Goal: Transaction & Acquisition: Download file/media

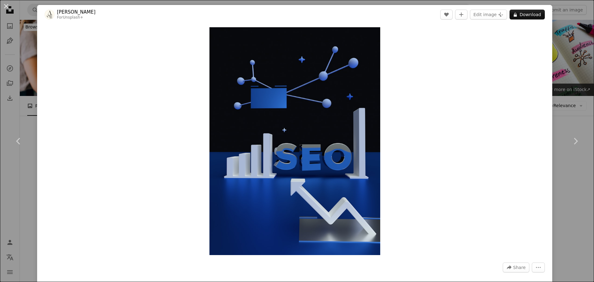
scroll to position [2732, 0]
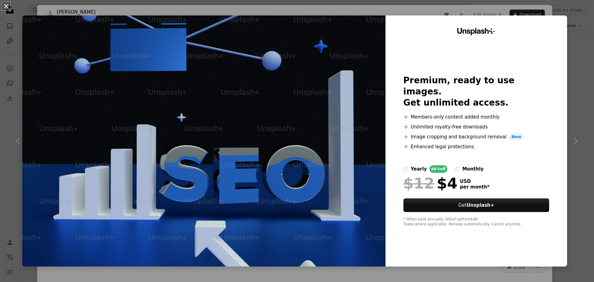
click at [570, 51] on div "An X shape Unsplash+ Premium, ready to use images. Get unlimited access. A plus…" at bounding box center [297, 141] width 594 height 282
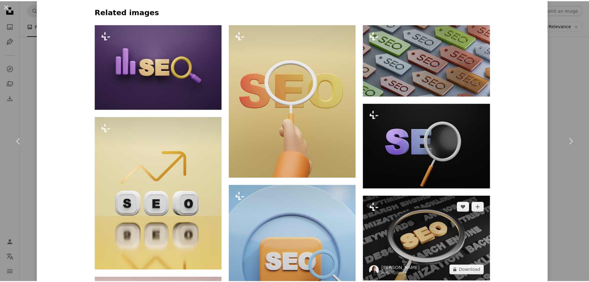
scroll to position [557, 0]
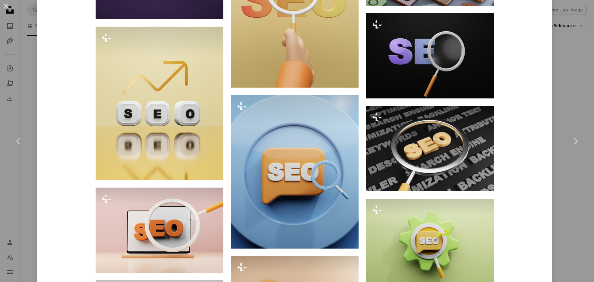
click at [576, 97] on div "An X shape Chevron left Chevron right [PERSON_NAME] For Unsplash+ A heart A plu…" at bounding box center [297, 141] width 594 height 282
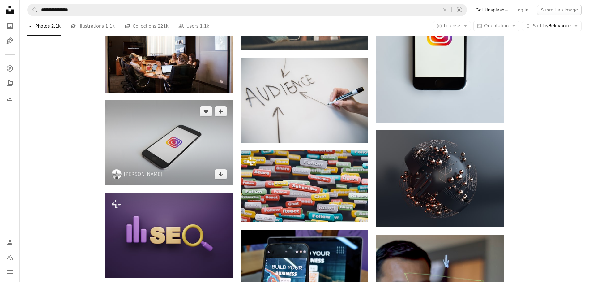
scroll to position [3382, 0]
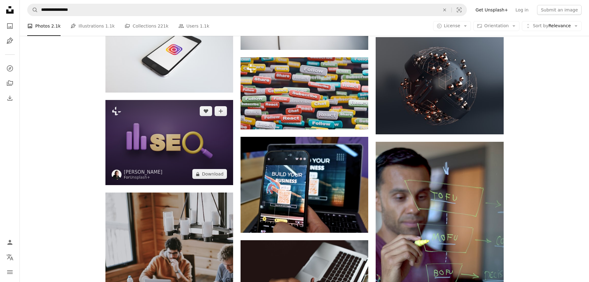
click at [157, 135] on img at bounding box center [169, 142] width 128 height 85
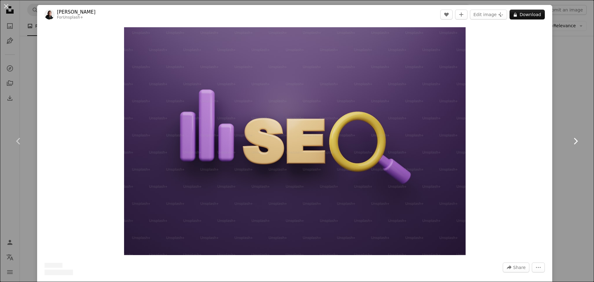
drag, startPoint x: 562, startPoint y: 122, endPoint x: 553, endPoint y: 129, distance: 11.0
click at [562, 122] on link "Chevron right" at bounding box center [575, 140] width 37 height 59
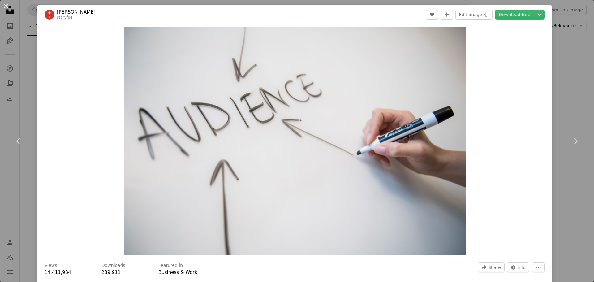
click at [8, 8] on button "An X shape" at bounding box center [5, 5] width 7 height 7
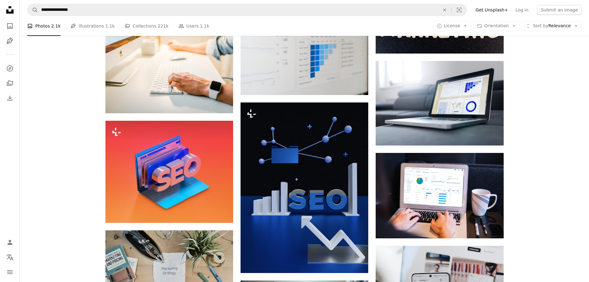
scroll to position [2702, 0]
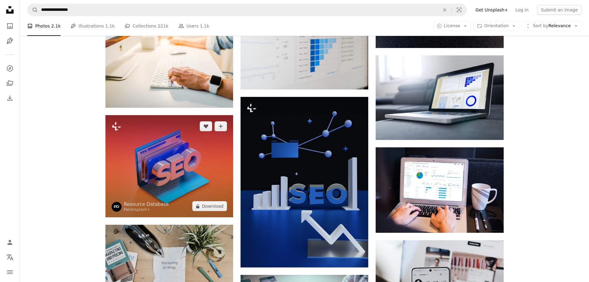
click at [192, 173] on img at bounding box center [169, 166] width 128 height 102
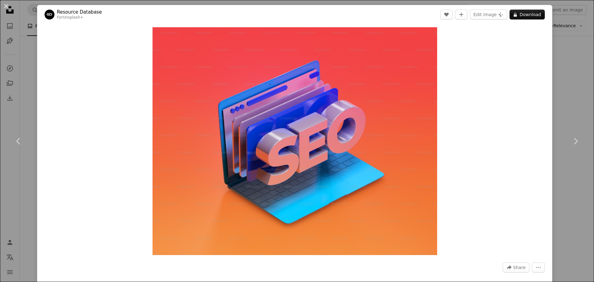
click at [3, 8] on button "An X shape" at bounding box center [5, 5] width 7 height 7
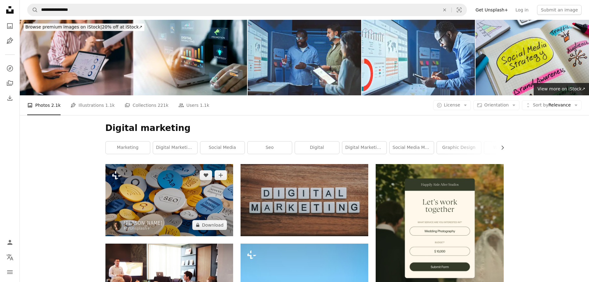
click at [168, 212] on img at bounding box center [169, 200] width 128 height 72
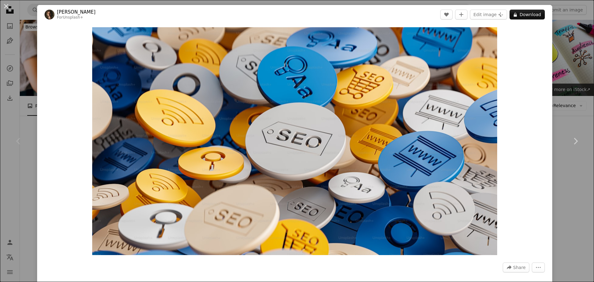
click at [552, 31] on div "An X shape Chevron left Chevron right [PERSON_NAME] For Unsplash+ A heart A plu…" at bounding box center [297, 141] width 594 height 282
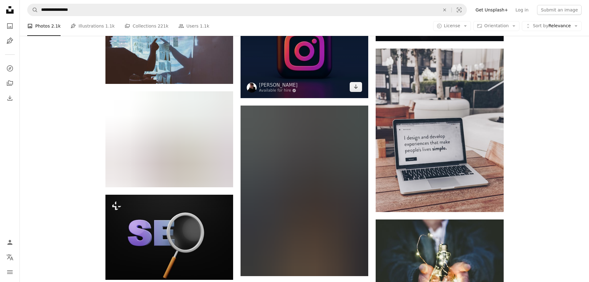
scroll to position [6401, 0]
